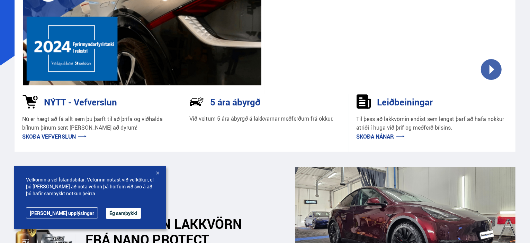
scroll to position [99, 0]
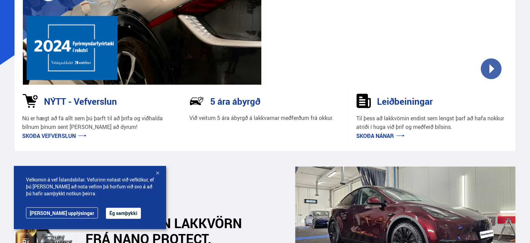
click at [106, 210] on button "Ég samþykki" at bounding box center [123, 213] width 35 height 11
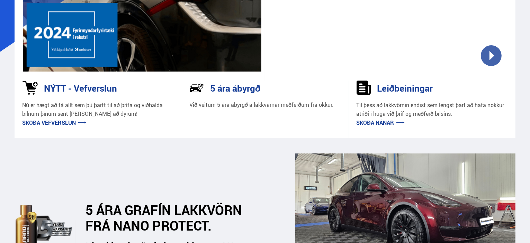
scroll to position [113, 0]
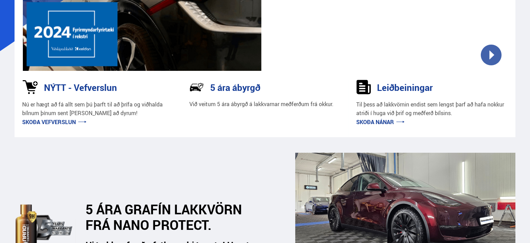
click at [382, 119] on link "Skoða nánar" at bounding box center [381, 122] width 48 height 8
